Goal: Transaction & Acquisition: Purchase product/service

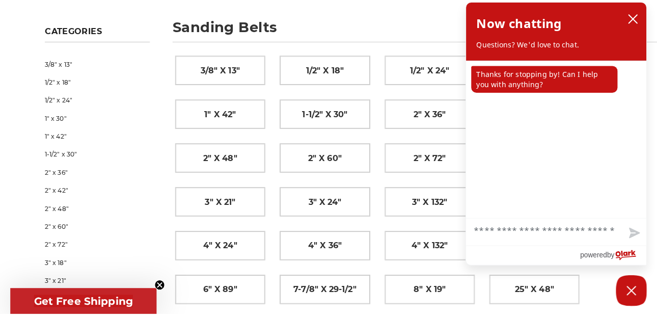
scroll to position [105, 0]
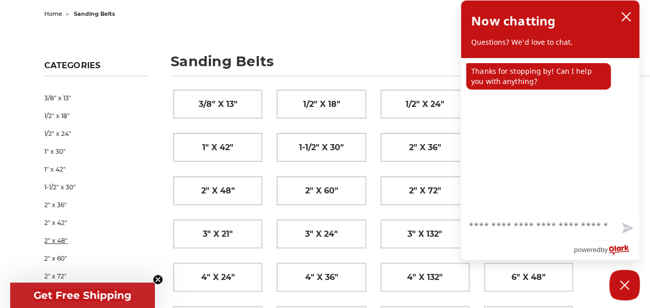
click at [49, 240] on link "2" x 48"" at bounding box center [96, 241] width 104 height 18
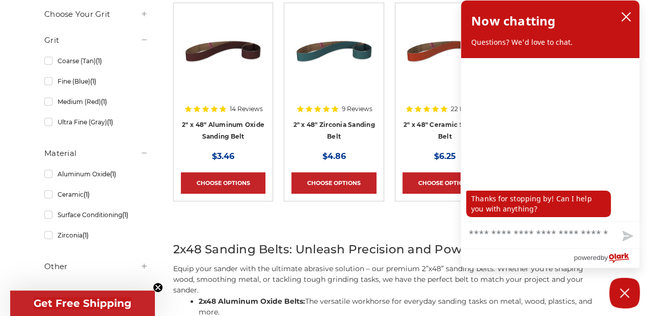
scroll to position [249, 0]
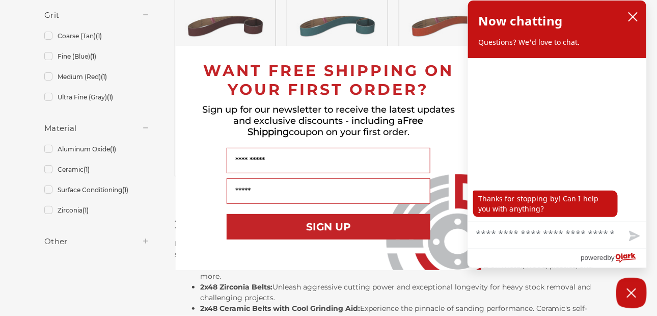
drag, startPoint x: 654, startPoint y: 76, endPoint x: 641, endPoint y: 94, distance: 21.5
click at [647, 103] on html "Free Shipping on orders over $149 CONTACT US [DATE] - [DATE] (excluding holiday…" at bounding box center [328, 291] width 657 height 1081
click at [635, 11] on button "close chatbox" at bounding box center [633, 16] width 16 height 15
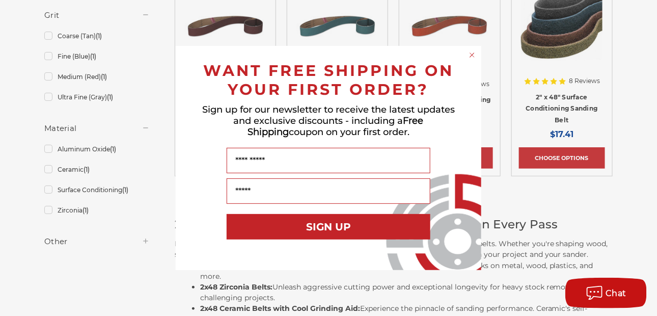
drag, startPoint x: 634, startPoint y: 133, endPoint x: 622, endPoint y: 110, distance: 26.0
click at [623, 112] on div "Close dialog WANT FREE SHIPPING ON YOUR FIRST ORDER? Sign up for our newsletter…" at bounding box center [328, 158] width 657 height 316
click at [193, 149] on div "Name" at bounding box center [328, 160] width 285 height 25
click at [471, 55] on icon "Close dialog" at bounding box center [472, 55] width 4 height 4
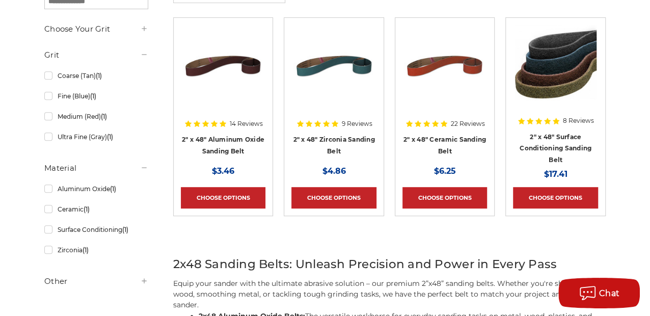
scroll to position [208, 0]
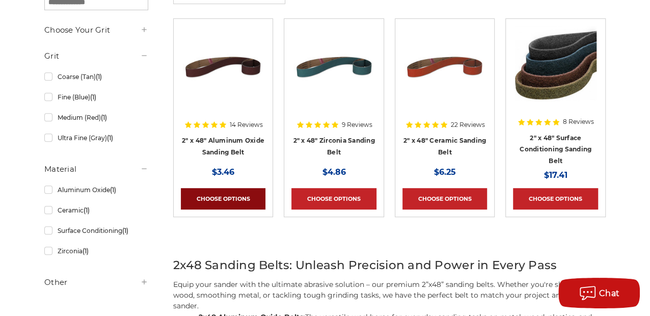
click at [190, 195] on link "Choose Options" at bounding box center [223, 198] width 85 height 21
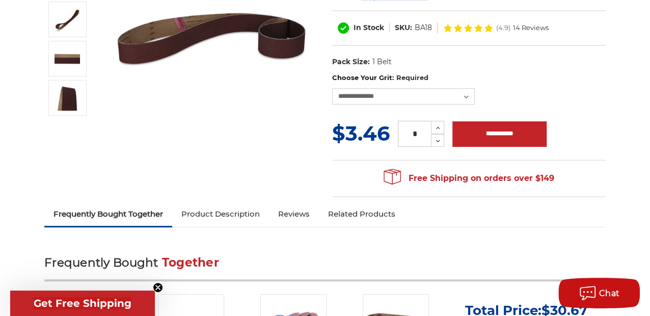
scroll to position [175, 0]
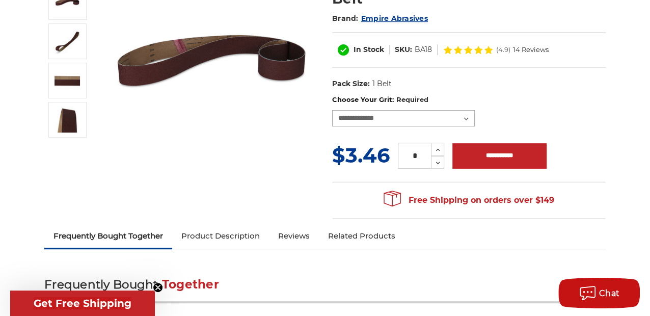
click at [467, 116] on select "**********" at bounding box center [403, 118] width 143 height 16
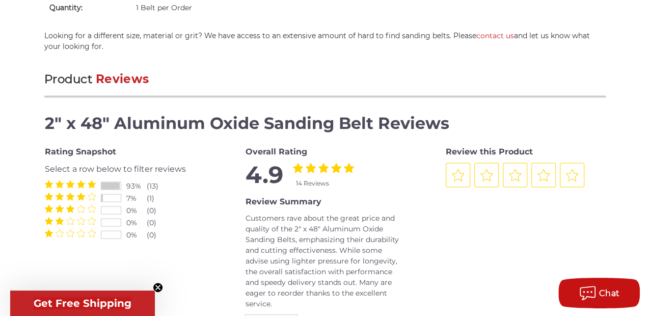
scroll to position [1276, 0]
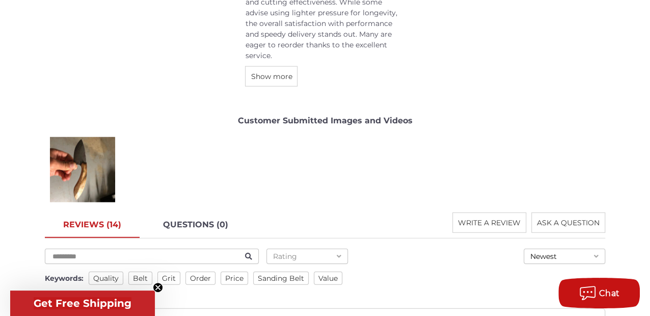
click at [87, 252] on input "text" at bounding box center [148, 256] width 194 height 9
type input "*******"
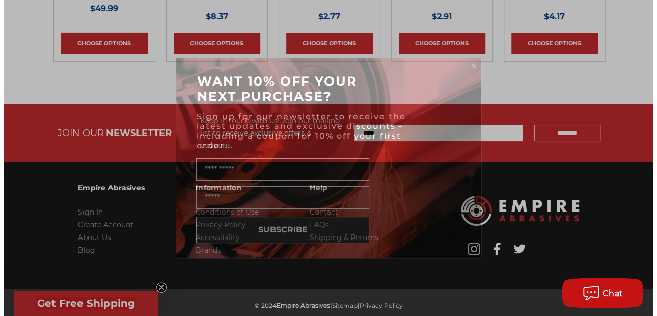
scroll to position [1774, 0]
